Goal: Transaction & Acquisition: Purchase product/service

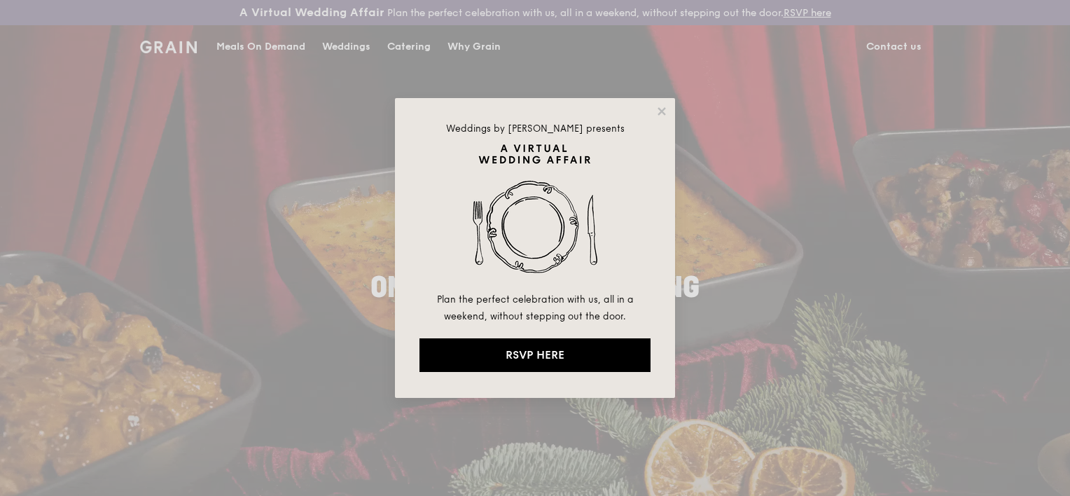
click at [663, 103] on div "Weddings by Grain presents Plan the perfect celebration with us, all in a weeke…" at bounding box center [535, 248] width 280 height 300
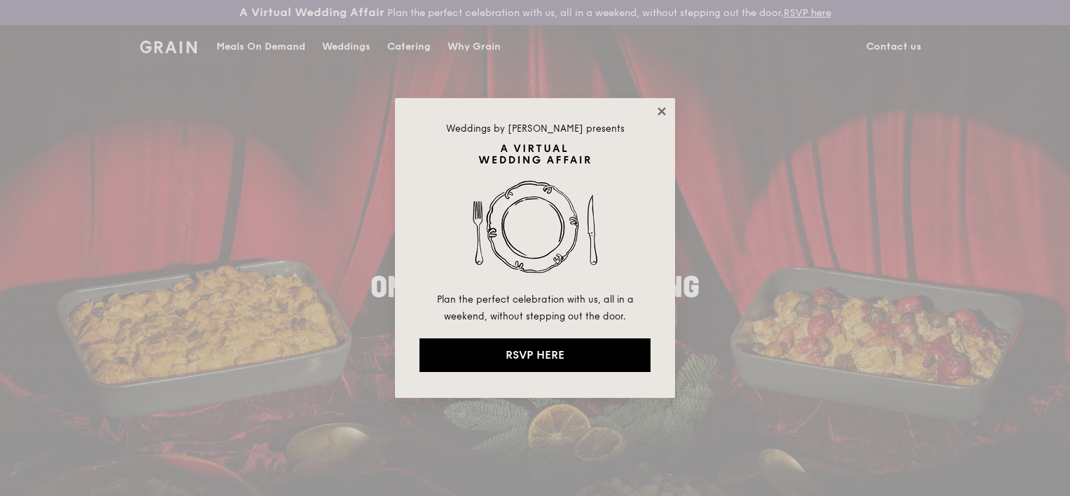
click at [657, 109] on icon at bounding box center [661, 111] width 13 height 13
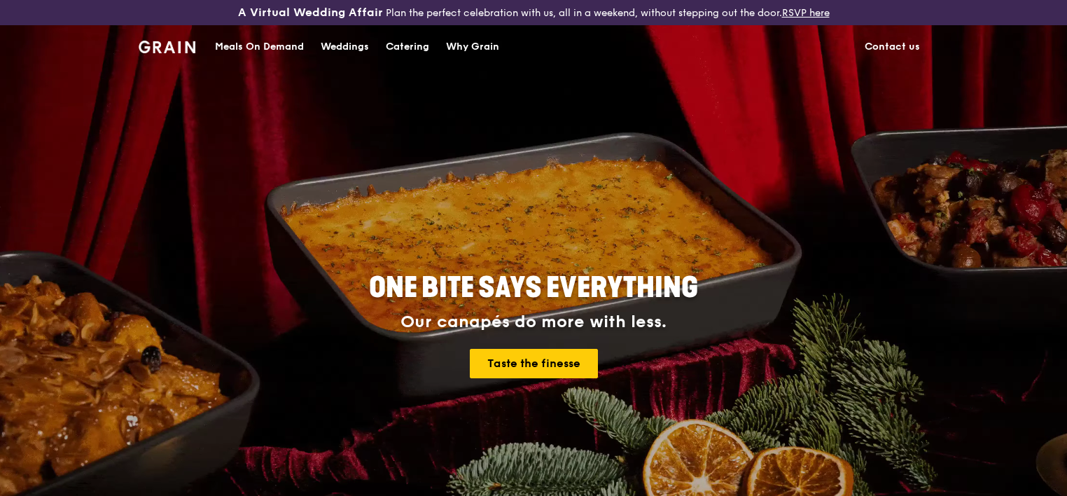
click at [412, 51] on div "Catering" at bounding box center [407, 47] width 43 height 42
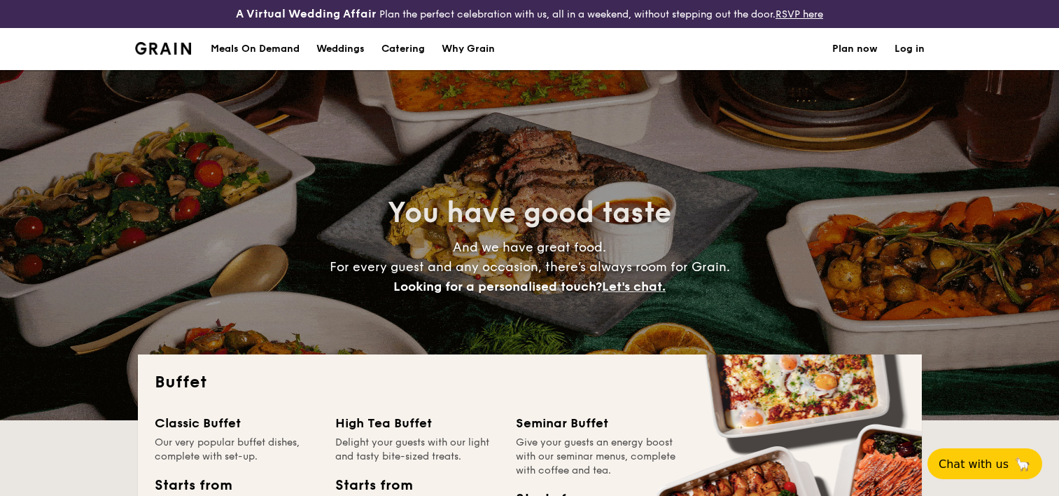
select select
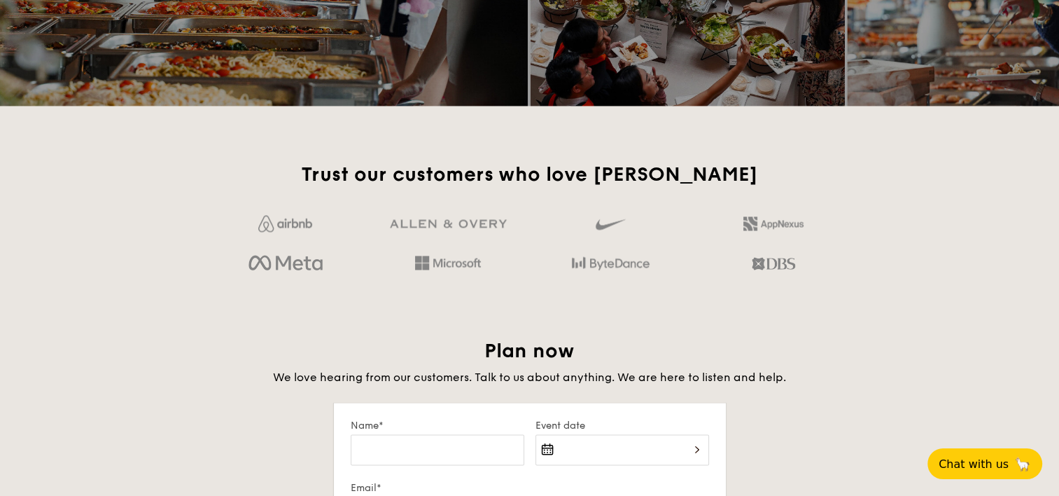
scroll to position [2100, 0]
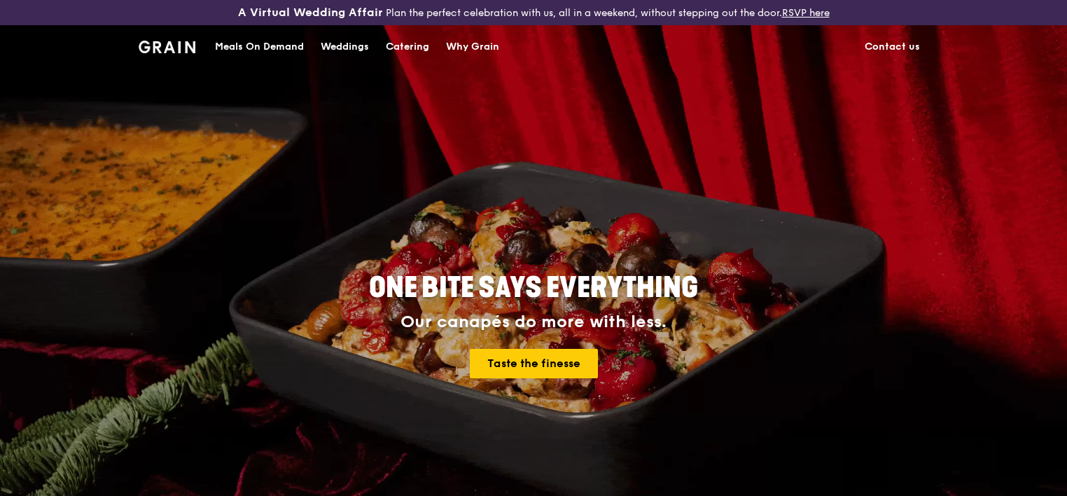
click at [272, 39] on div "Meals On Demand" at bounding box center [259, 47] width 89 height 42
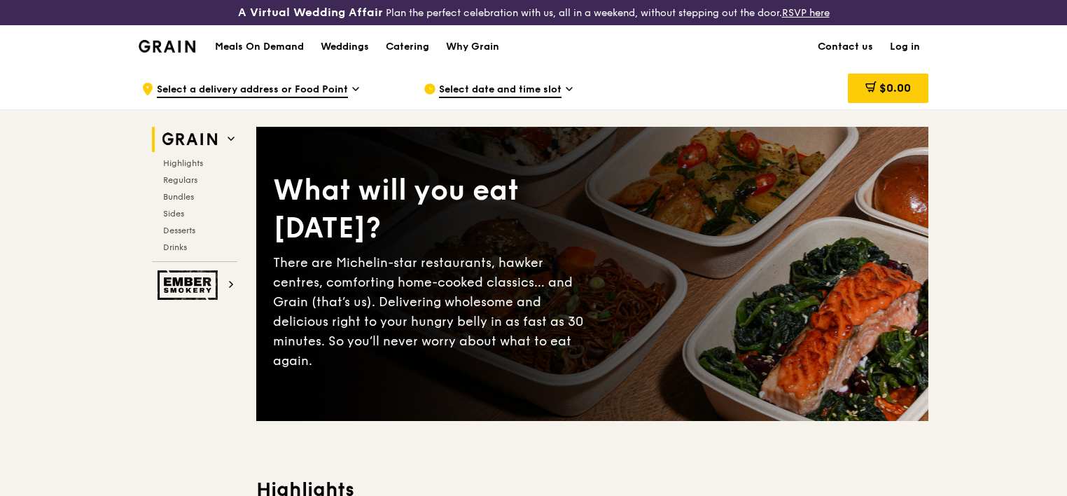
scroll to position [70, 0]
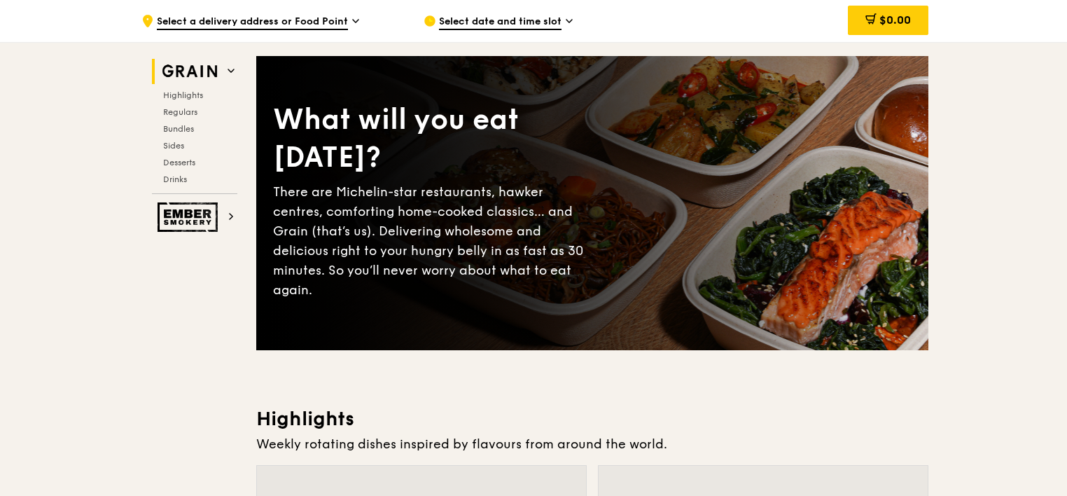
click at [193, 101] on div "Highlights Regulars Bundles Sides Desserts Drinks" at bounding box center [194, 137] width 85 height 95
click at [190, 116] on span "Regulars" at bounding box center [181, 112] width 37 height 10
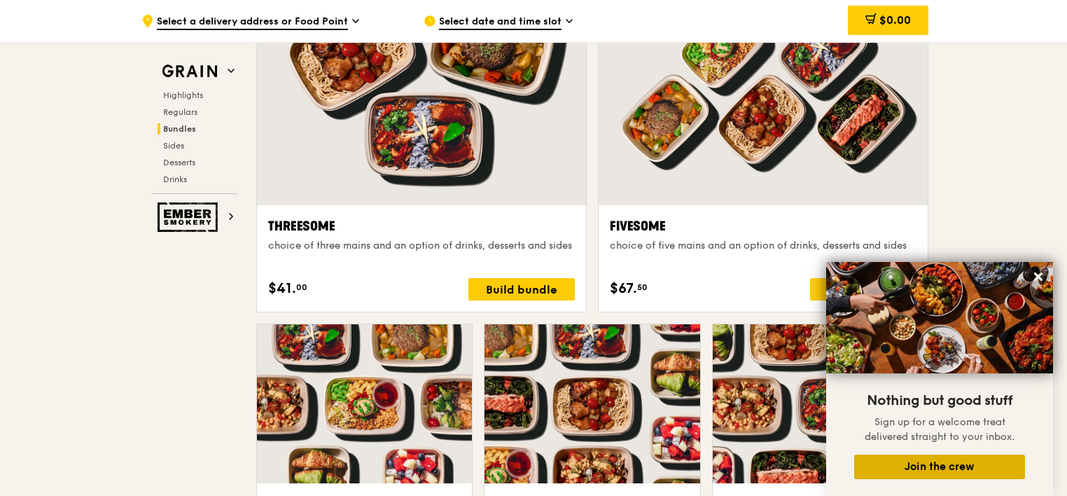
scroll to position [2529, 0]
click at [1035, 274] on icon at bounding box center [1038, 276] width 8 height 8
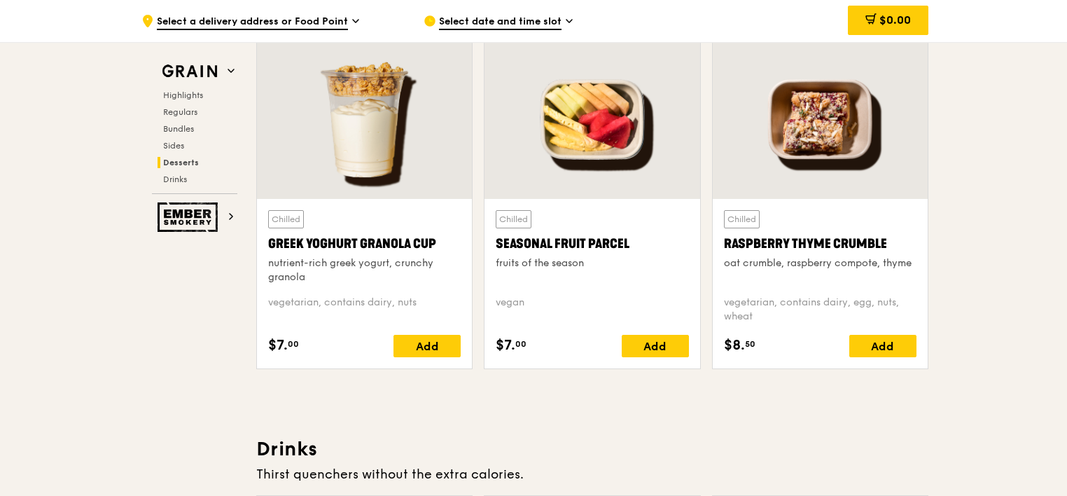
scroll to position [4489, 0]
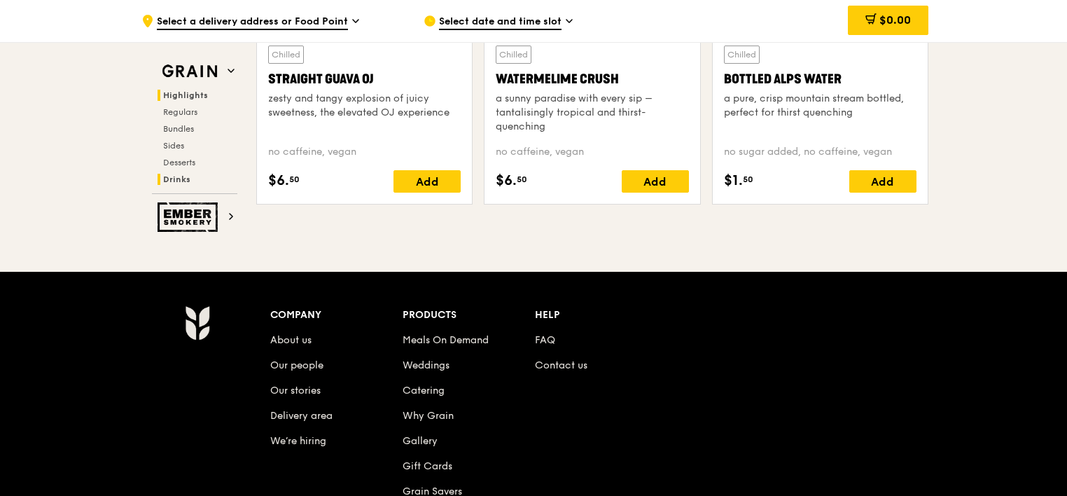
click at [202, 99] on span "Highlights" at bounding box center [185, 95] width 45 height 10
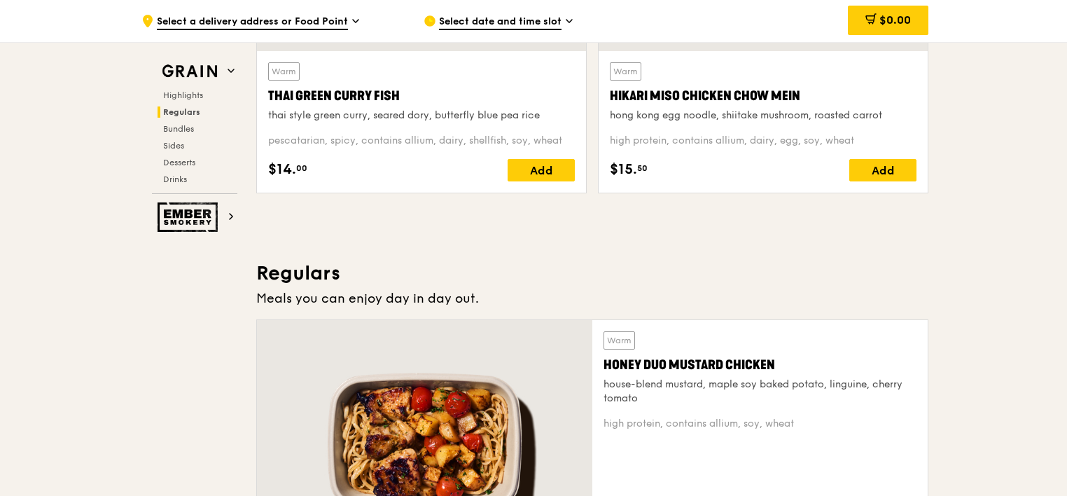
scroll to position [420, 0]
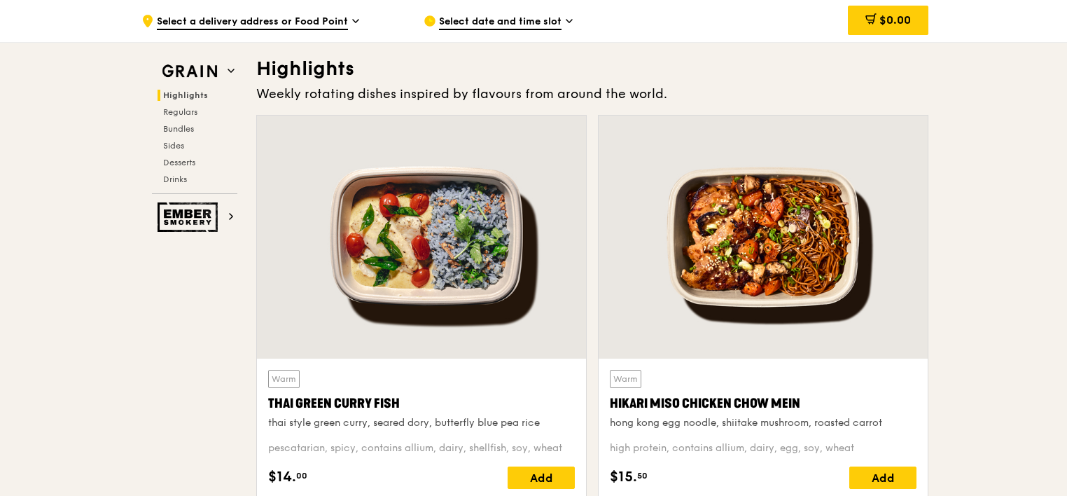
click at [352, 25] on icon at bounding box center [355, 21] width 7 height 13
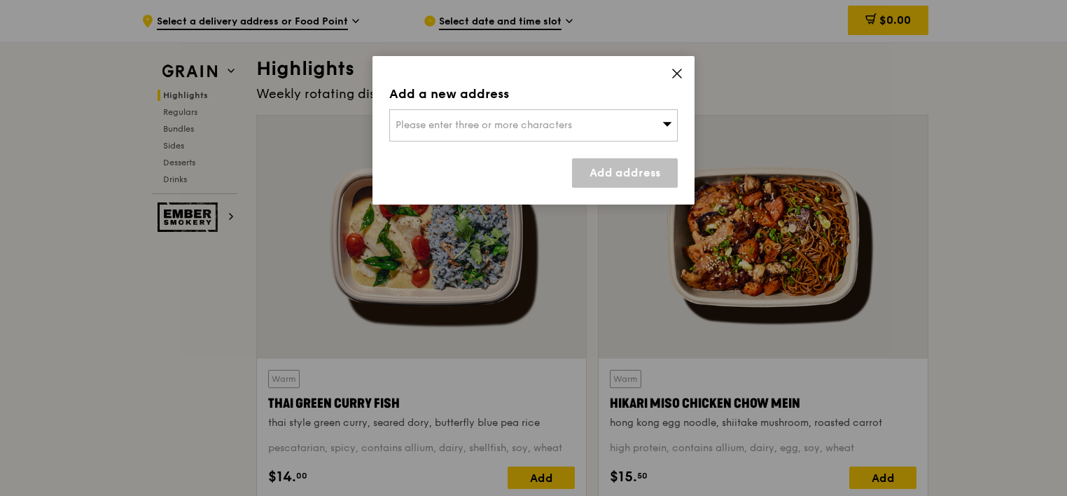
click at [681, 72] on icon at bounding box center [677, 73] width 13 height 13
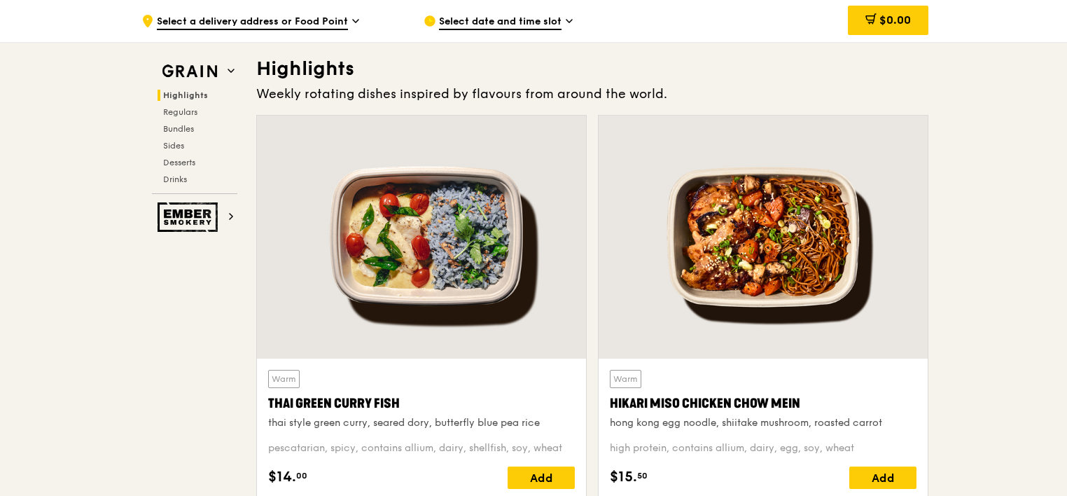
click at [577, 32] on div "Select date and time slot" at bounding box center [554, 21] width 260 height 42
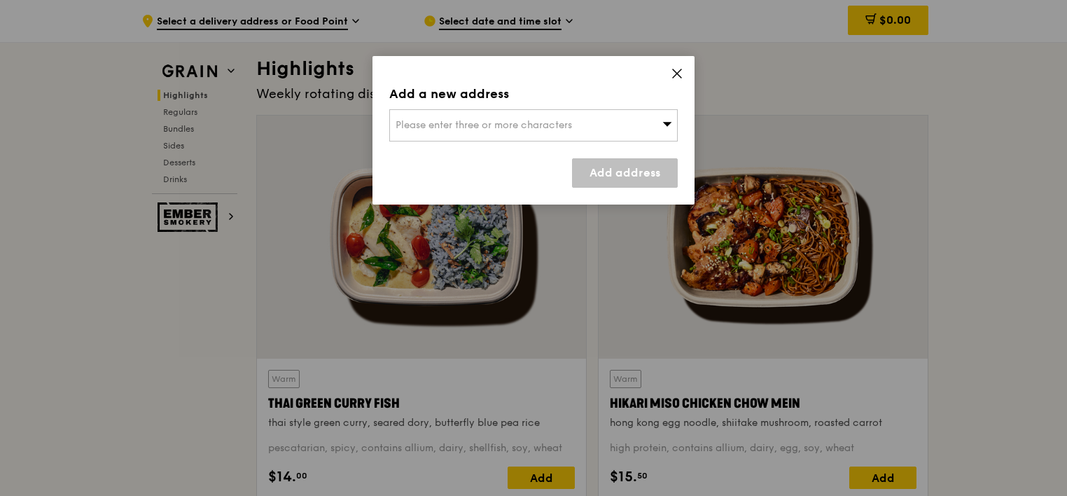
click at [683, 69] on div "Add a new address Please enter three or more characters Add address" at bounding box center [533, 130] width 322 height 148
click at [669, 78] on div "Add a new address Please enter three or more characters Add address" at bounding box center [533, 130] width 322 height 148
click at [675, 76] on icon at bounding box center [677, 73] width 8 height 8
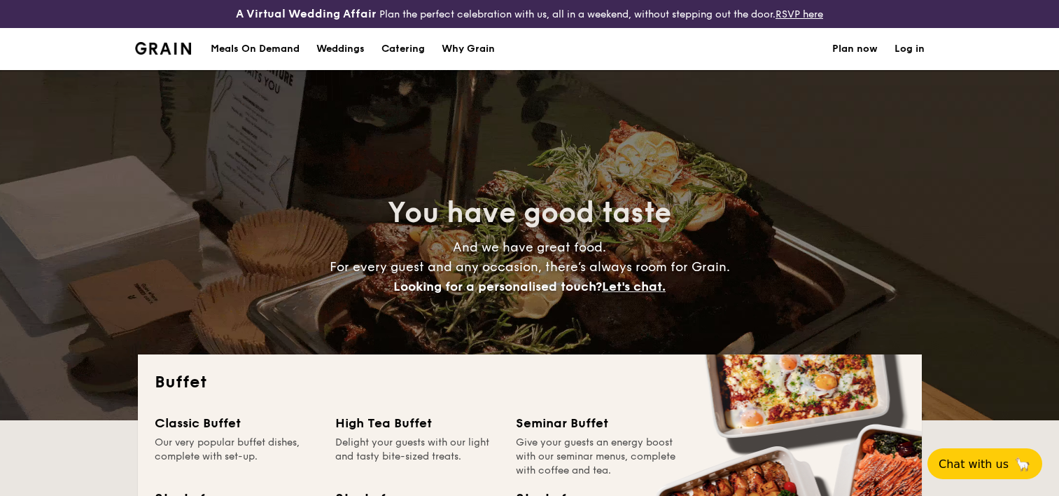
select select
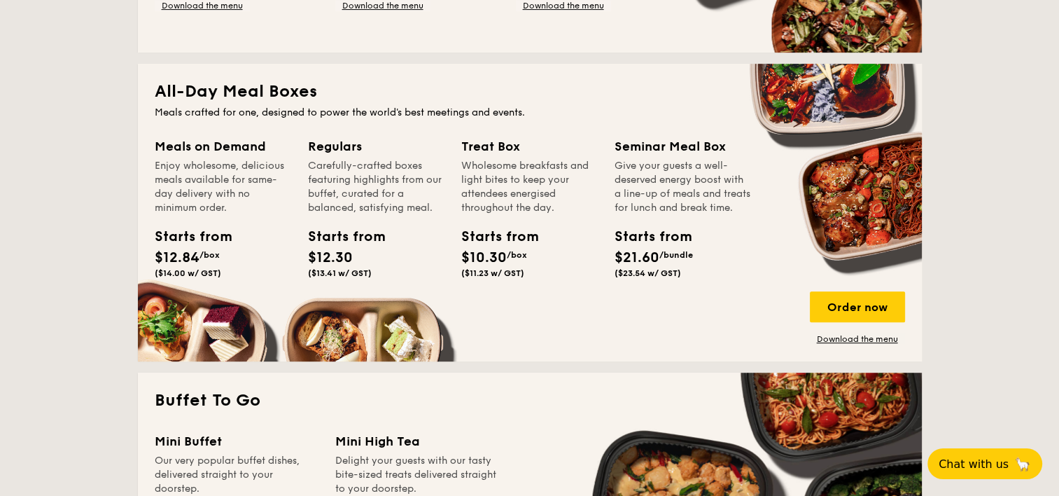
scroll to position [490, 0]
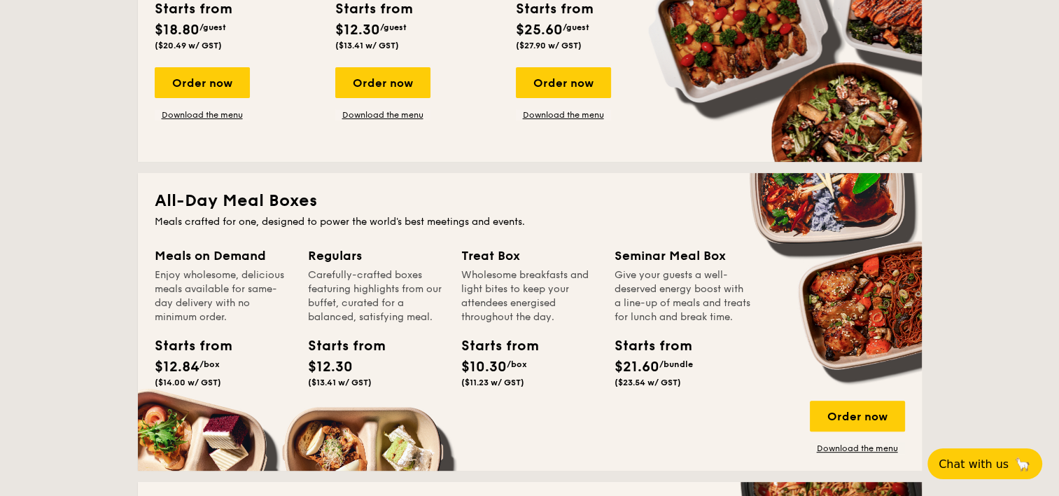
click at [322, 313] on div "Carefully-crafted boxes featuring highlights from our buffet, curated for a bal…" at bounding box center [376, 296] width 137 height 56
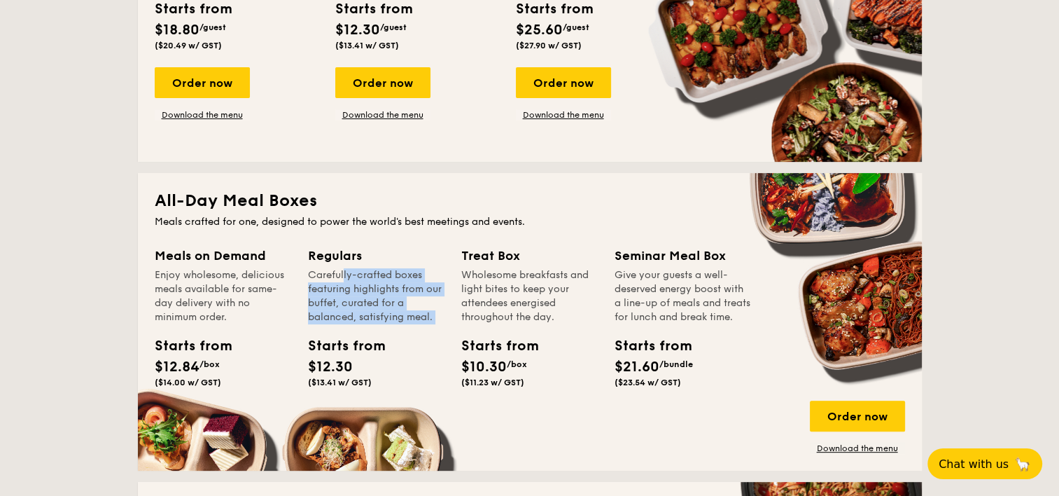
click at [322, 313] on div "Carefully-crafted boxes featuring highlights from our buffet, curated for a bal…" at bounding box center [376, 296] width 137 height 56
drag, startPoint x: 322, startPoint y: 313, endPoint x: 235, endPoint y: 308, distance: 87.0
click at [235, 308] on div "Enjoy wholesome, delicious meals available for same-day delivery with no minimu…" at bounding box center [223, 296] width 137 height 56
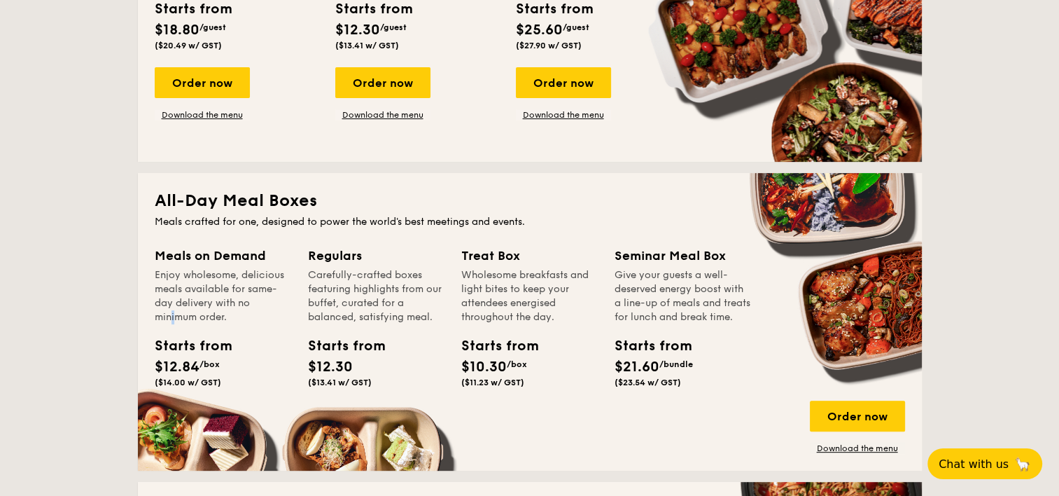
click at [235, 308] on div "Enjoy wholesome, delicious meals available for same-day delivery with no minimu…" at bounding box center [223, 296] width 137 height 56
drag, startPoint x: 235, startPoint y: 308, endPoint x: 218, endPoint y: 320, distance: 20.6
click at [218, 320] on div "Enjoy wholesome, delicious meals available for same-day delivery with no minimu…" at bounding box center [223, 296] width 137 height 56
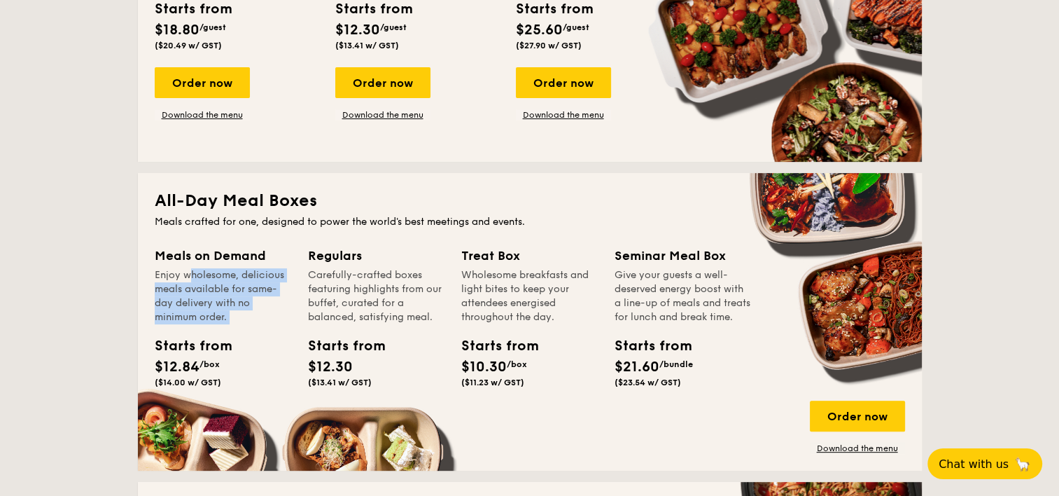
click at [218, 320] on div "Enjoy wholesome, delicious meals available for same-day delivery with no minimu…" at bounding box center [223, 296] width 137 height 56
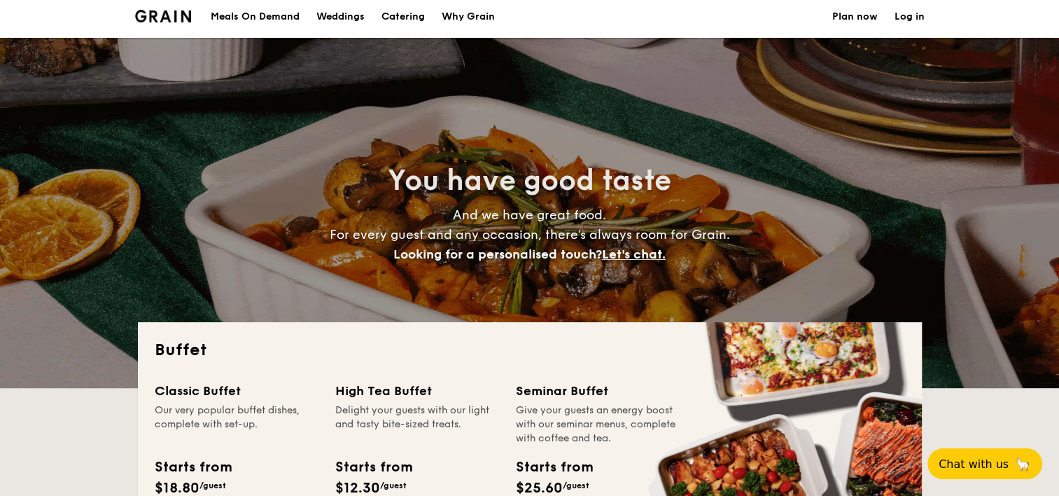
scroll to position [0, 0]
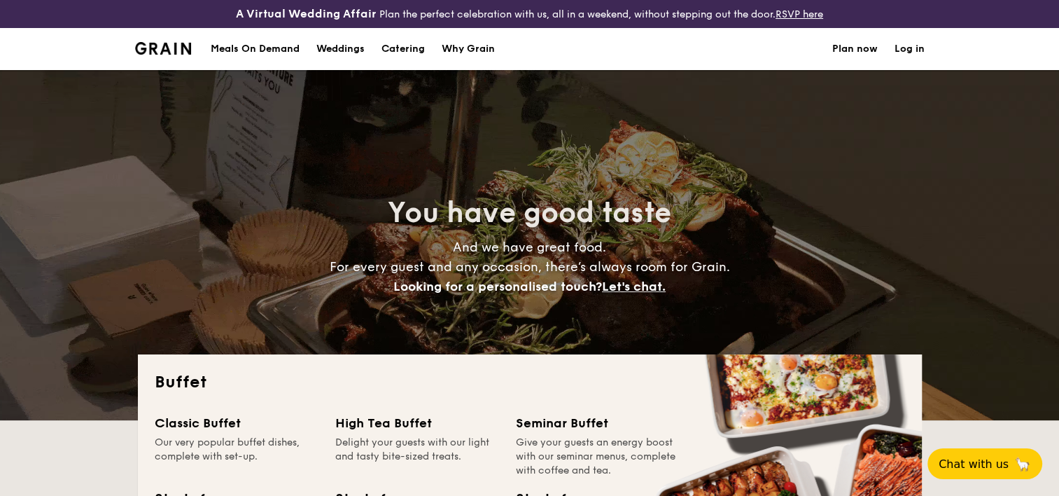
click at [389, 48] on h1 "Catering" at bounding box center [403, 49] width 43 height 42
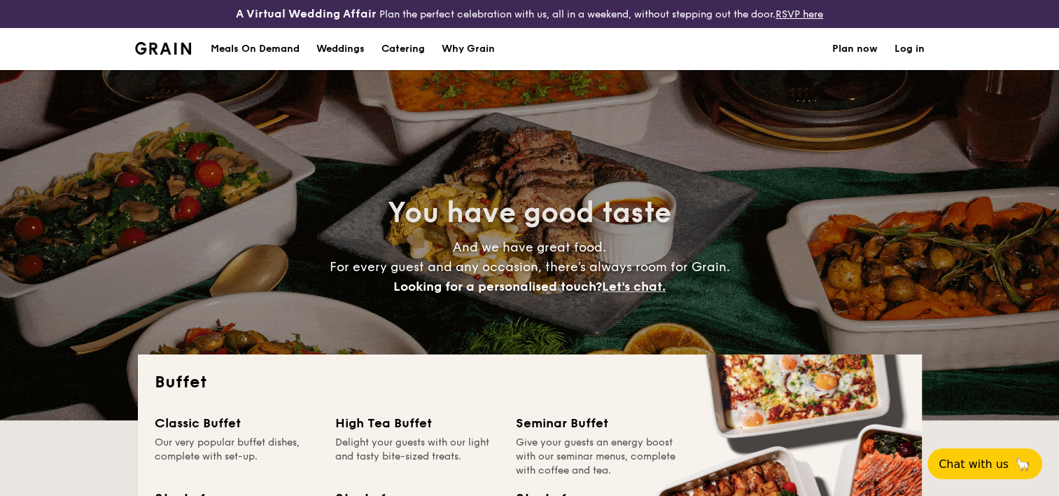
click at [386, 53] on h1 "Catering" at bounding box center [403, 49] width 43 height 42
click at [393, 53] on h1 "Catering" at bounding box center [403, 49] width 43 height 42
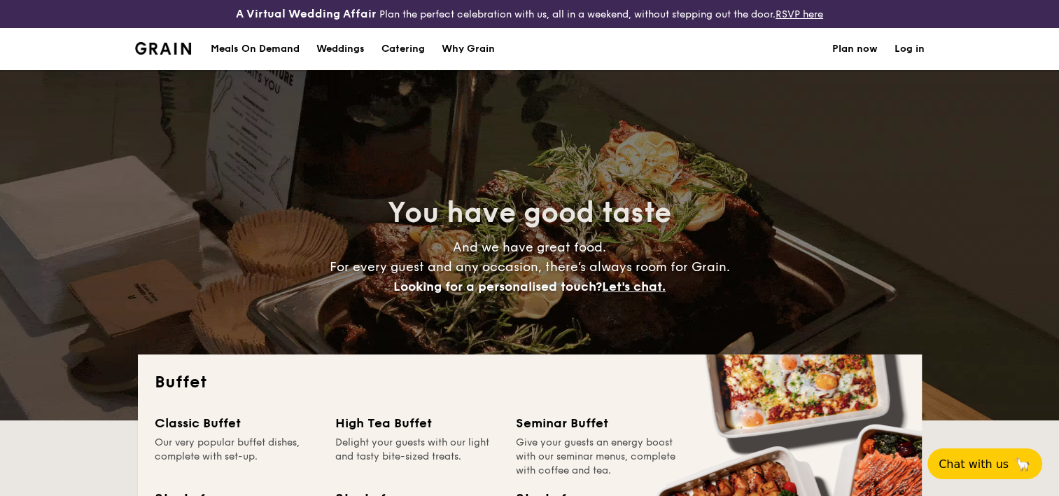
click at [279, 49] on div "Meals On Demand" at bounding box center [255, 49] width 89 height 42
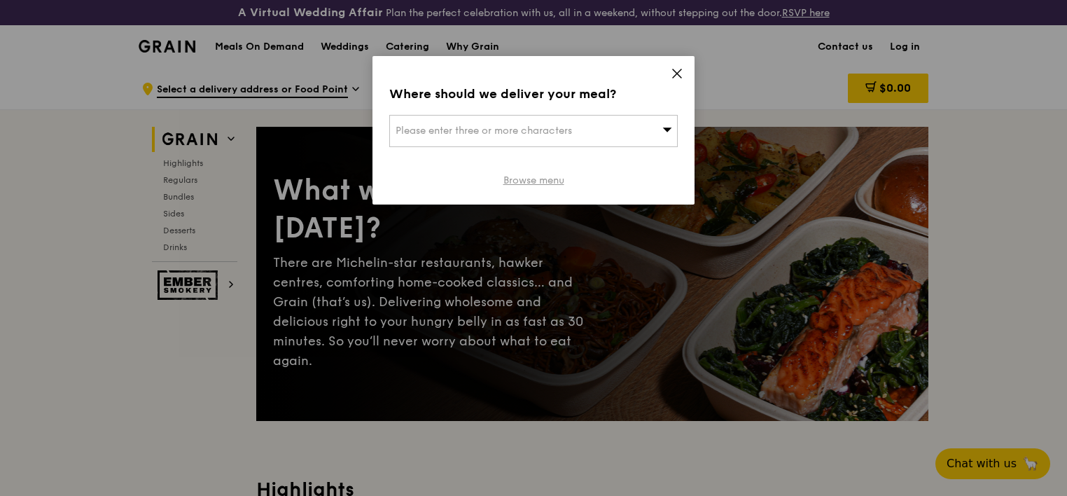
click at [521, 181] on link "Browse menu" at bounding box center [533, 181] width 61 height 14
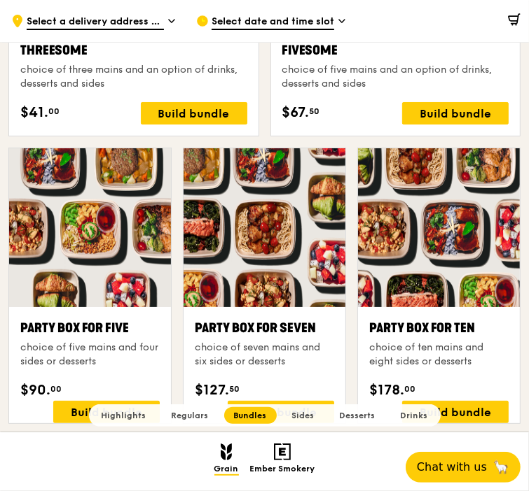
scroll to position [2567, 0]
